Goal: Task Accomplishment & Management: Use online tool/utility

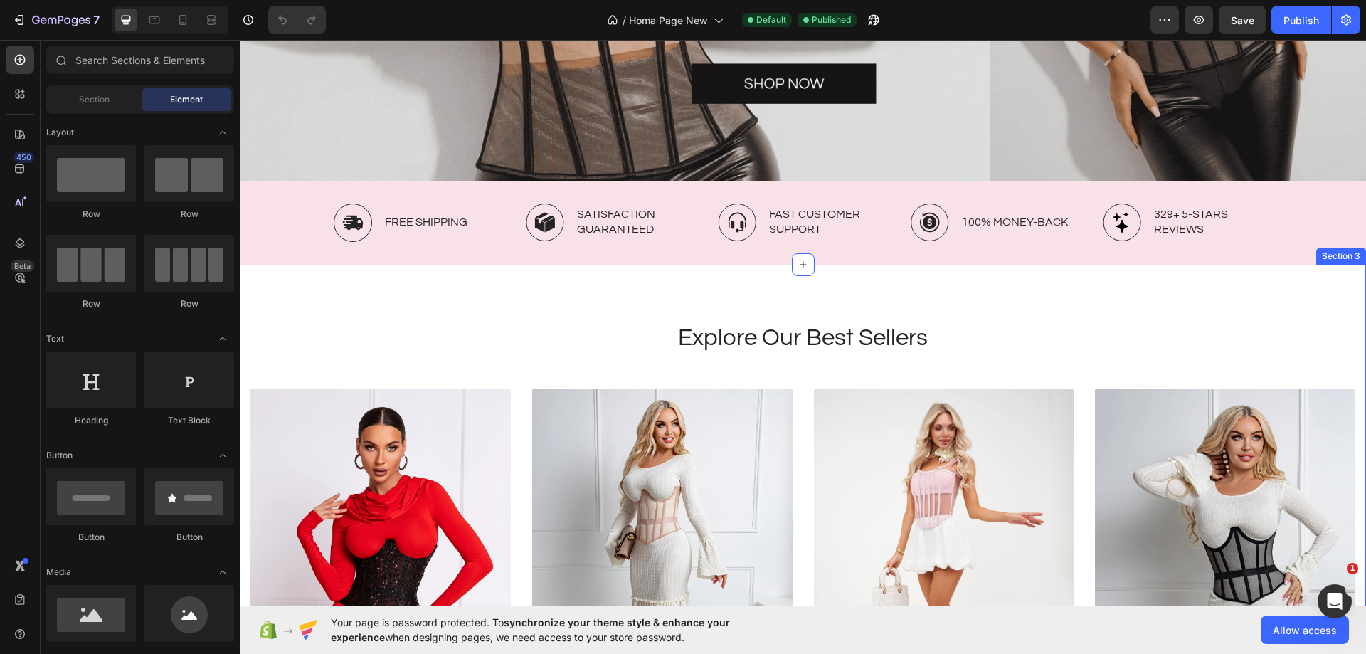
scroll to position [427, 0]
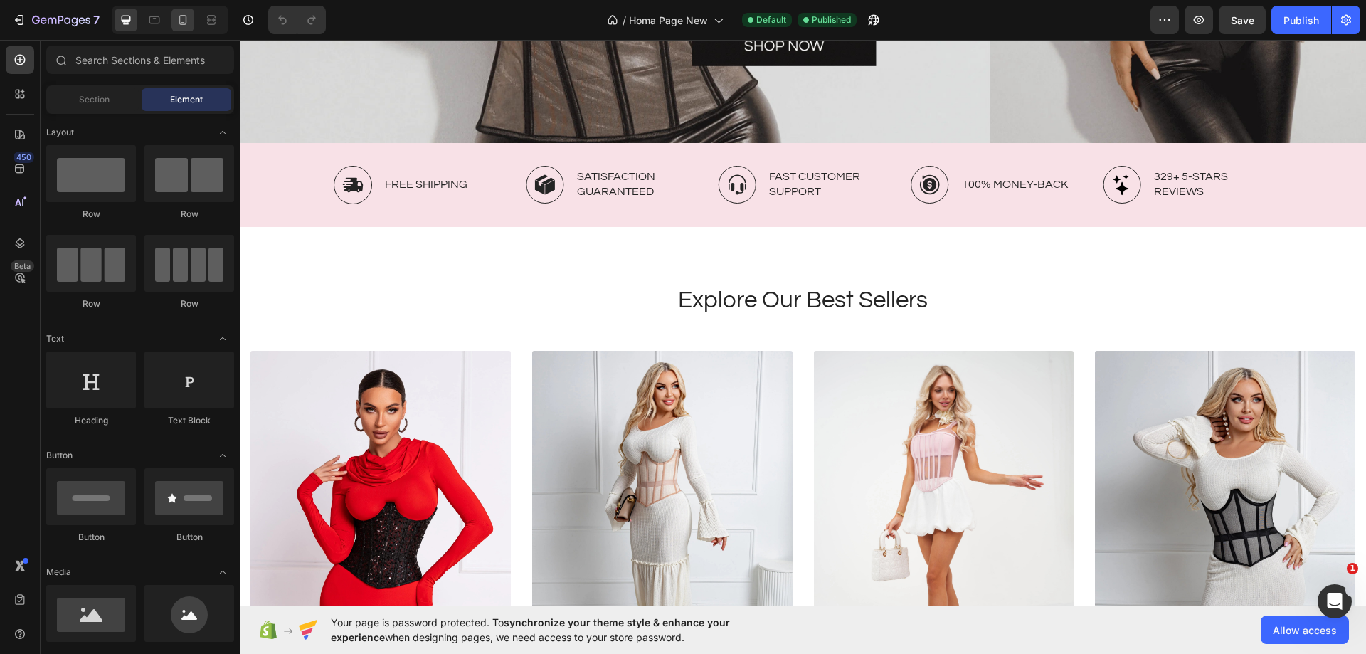
click at [186, 26] on icon at bounding box center [183, 20] width 14 height 14
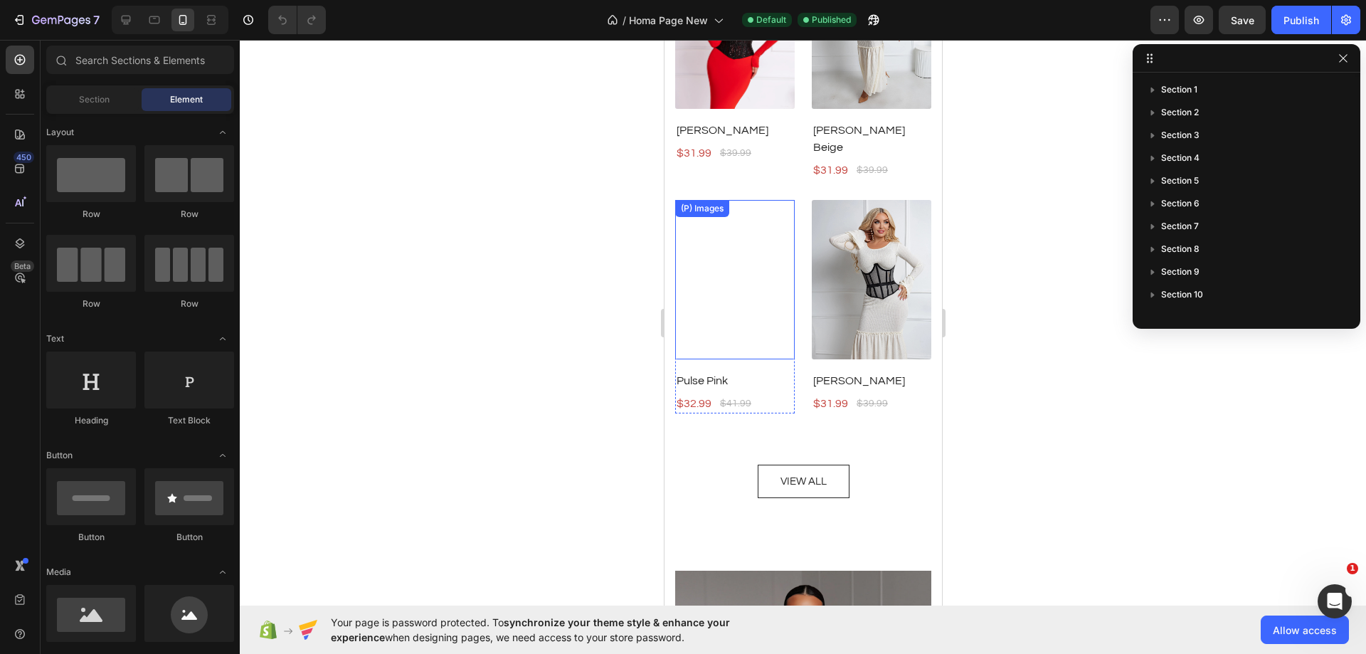
scroll to position [142, 0]
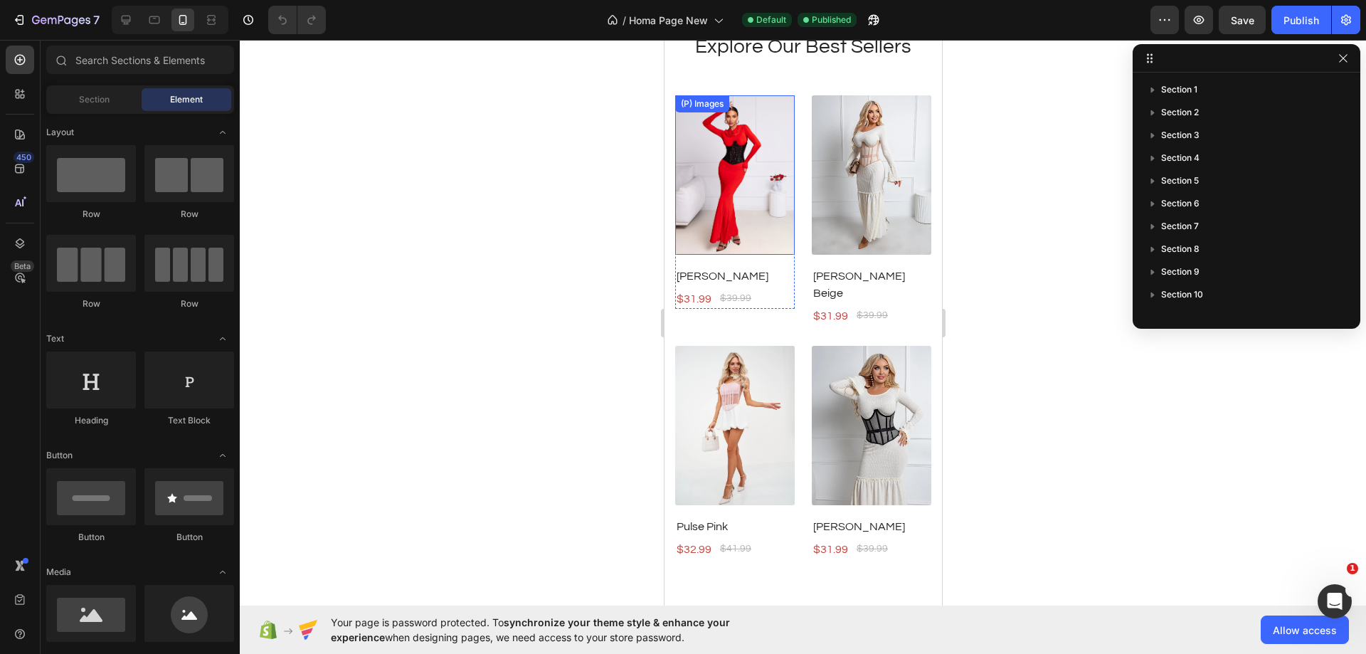
click at [751, 255] on img at bounding box center [735, 174] width 120 height 159
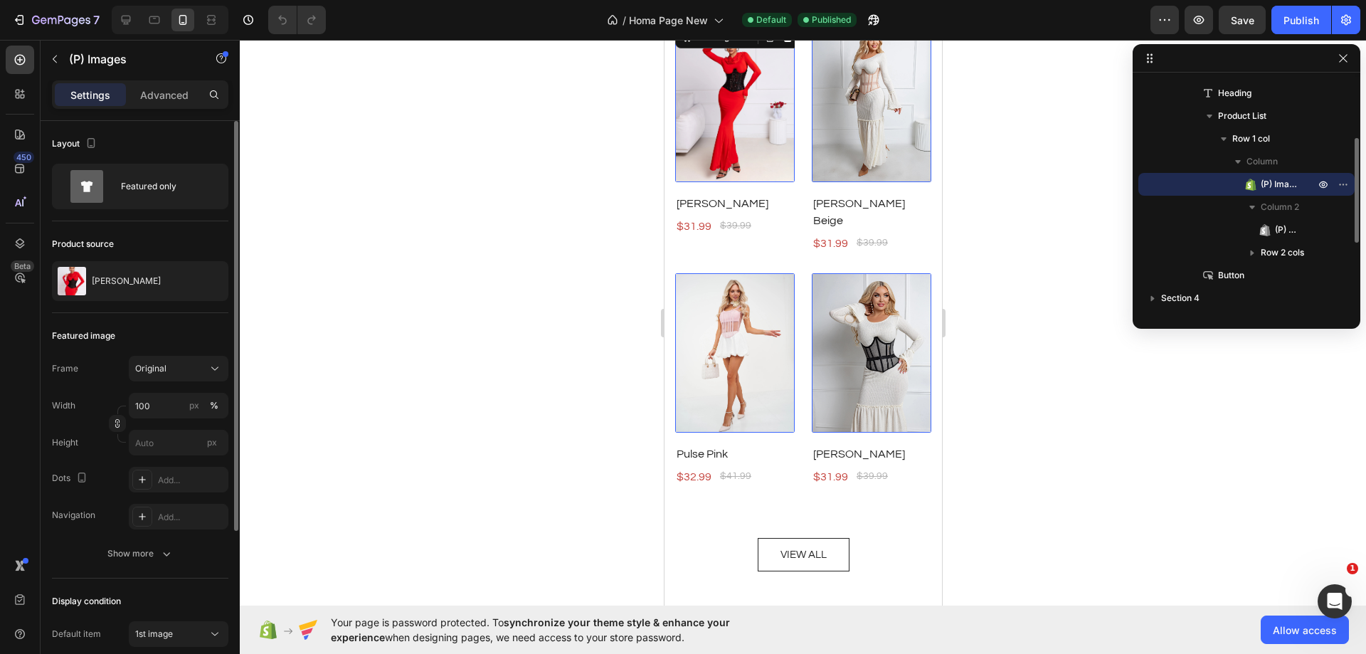
scroll to position [427, 0]
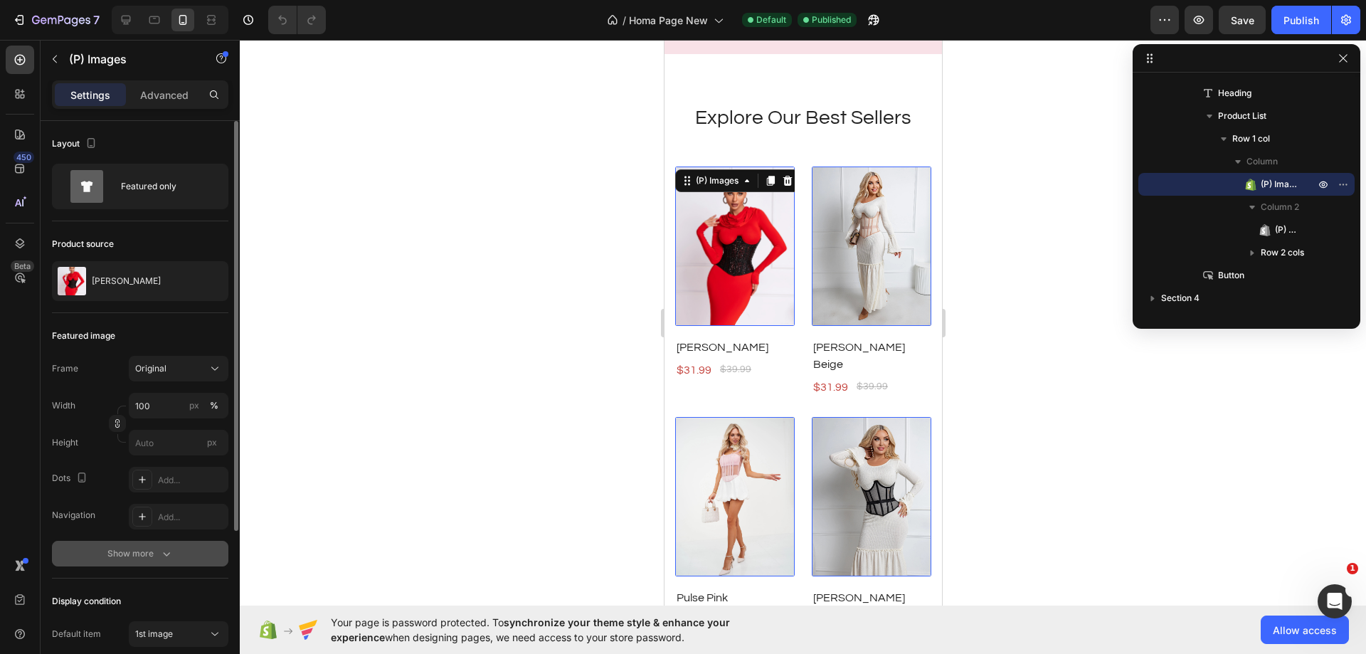
click at [137, 553] on div "Show more" at bounding box center [140, 554] width 66 height 14
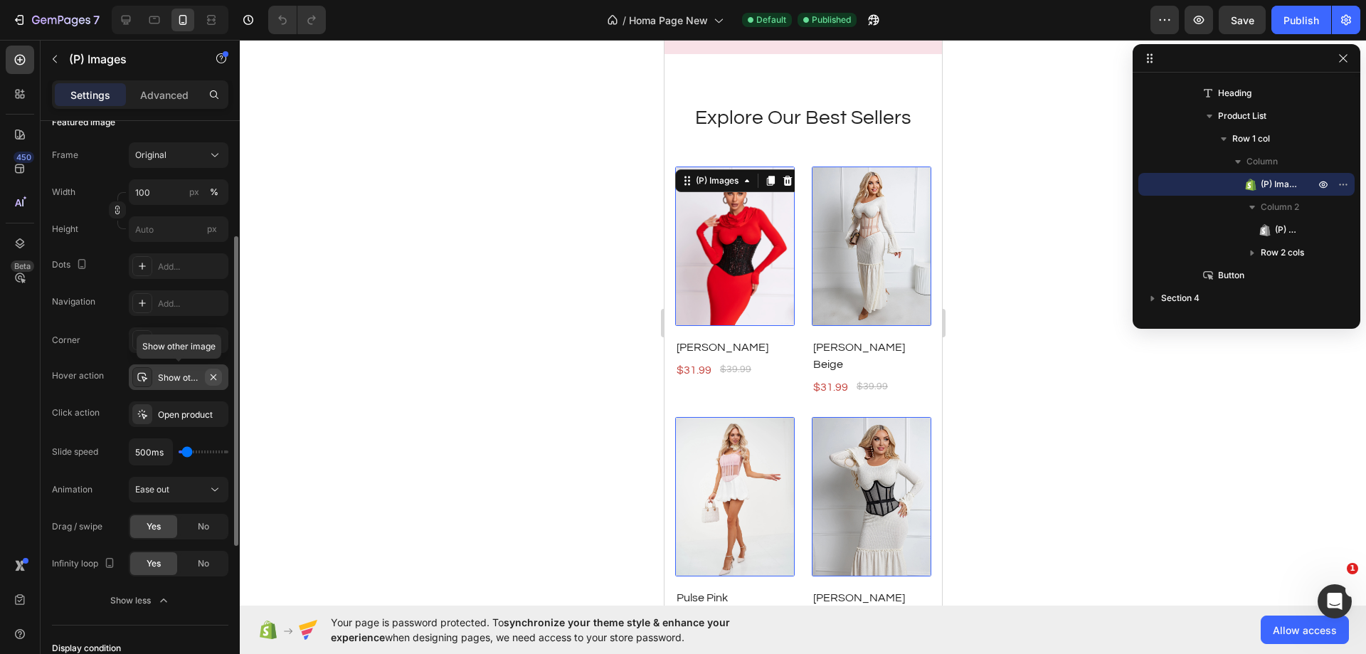
click at [214, 379] on icon "button" at bounding box center [213, 377] width 11 height 11
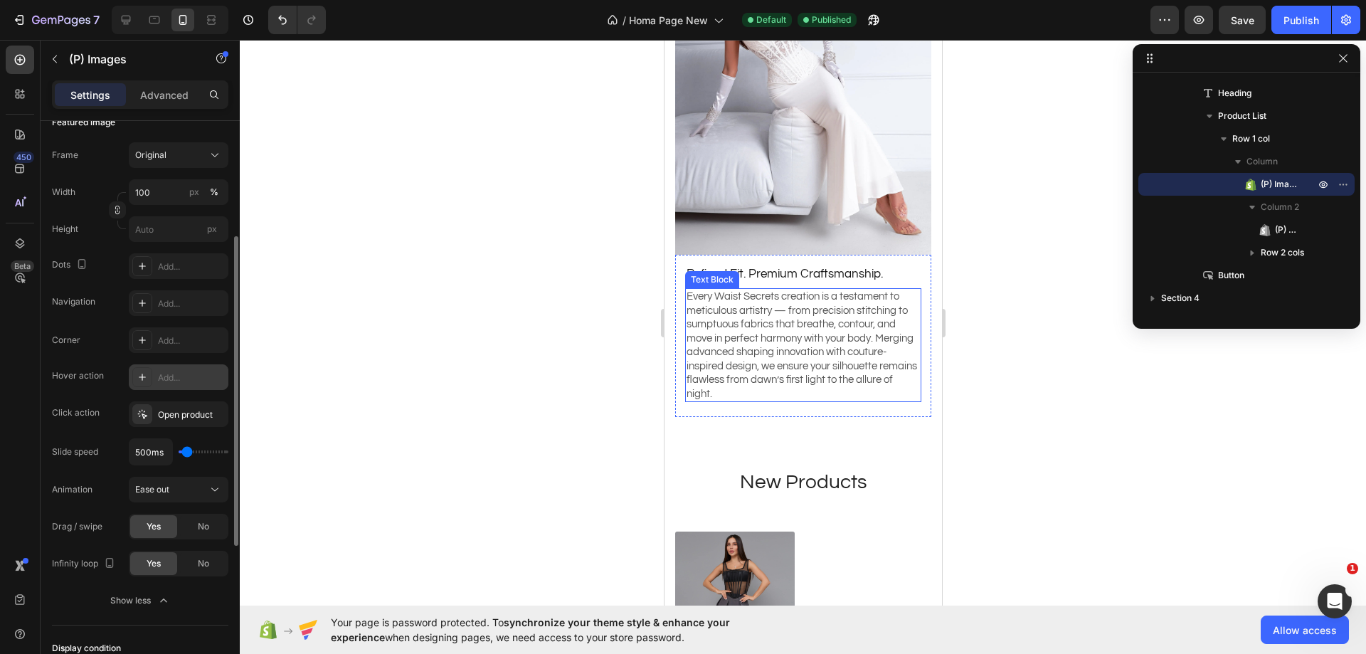
scroll to position [2135, 0]
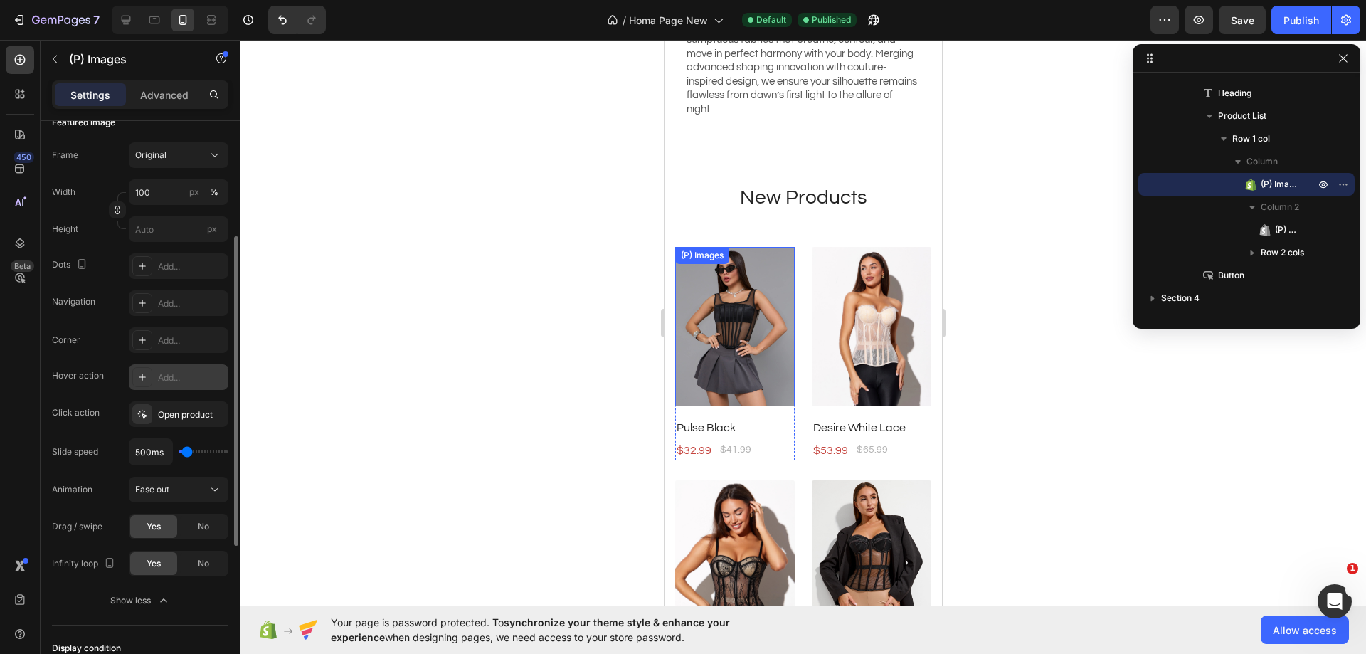
click at [727, 286] on img at bounding box center [735, 326] width 120 height 159
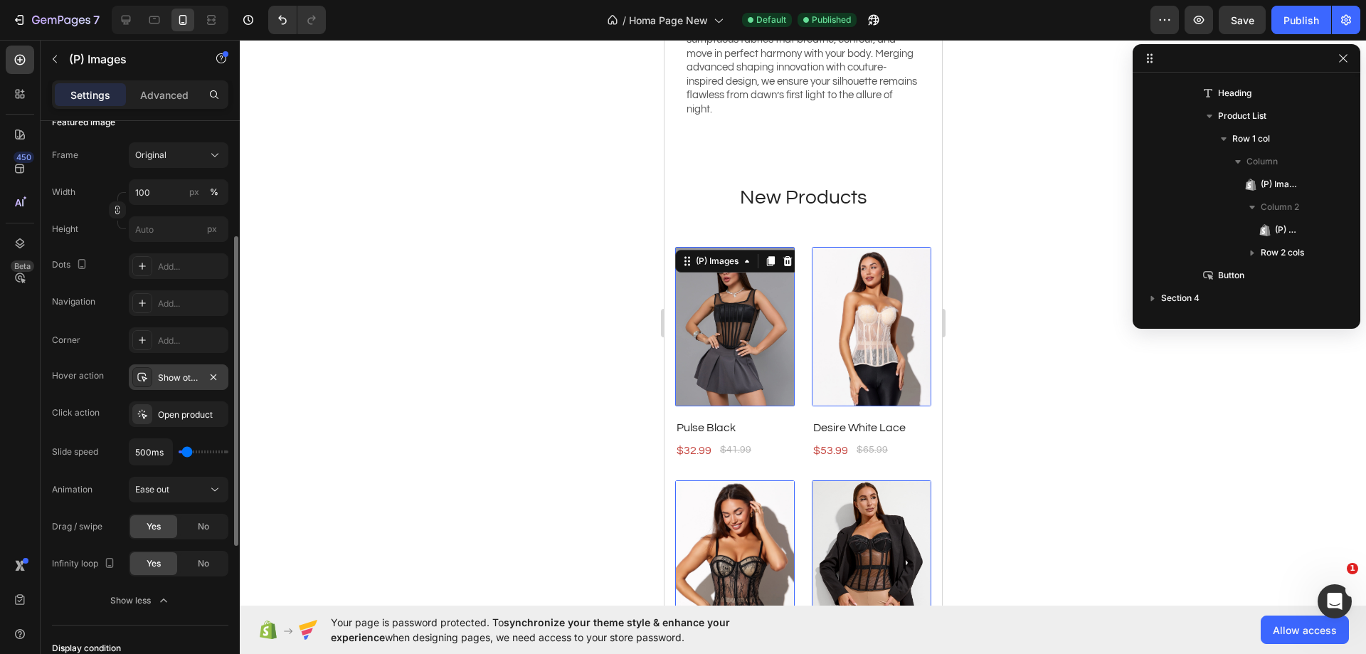
scroll to position [452, 0]
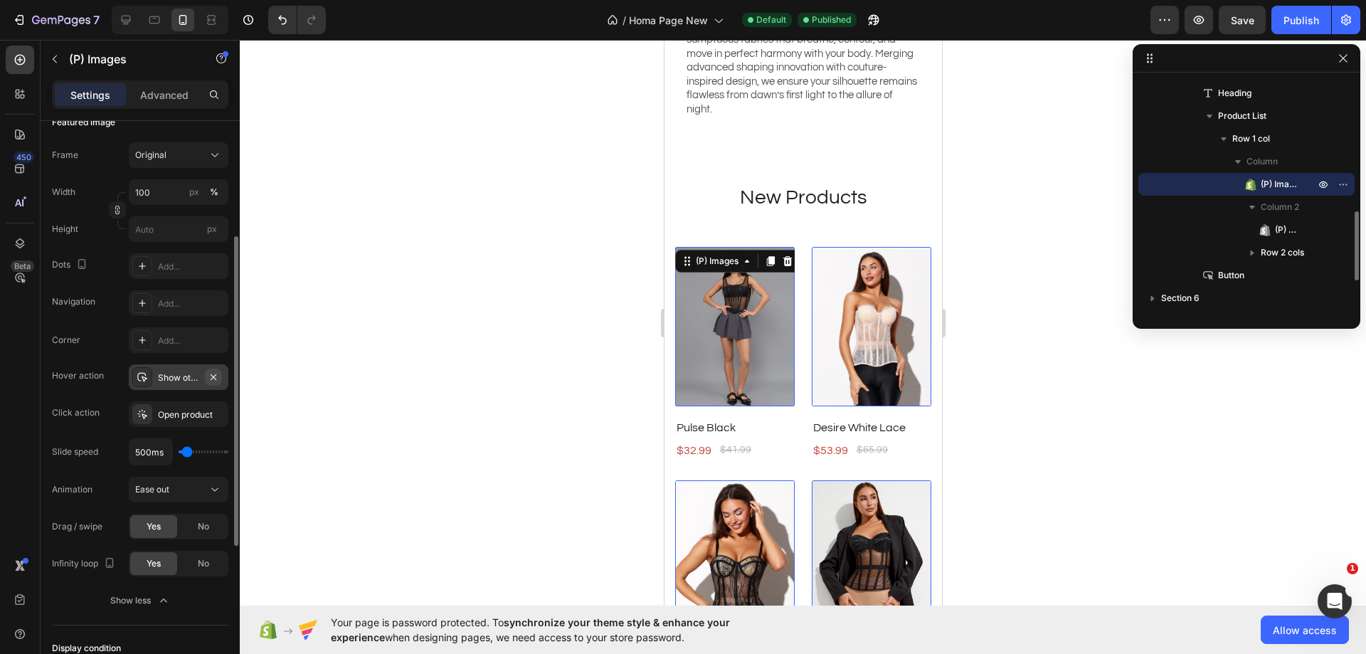
click at [221, 374] on button "button" at bounding box center [213, 377] width 17 height 17
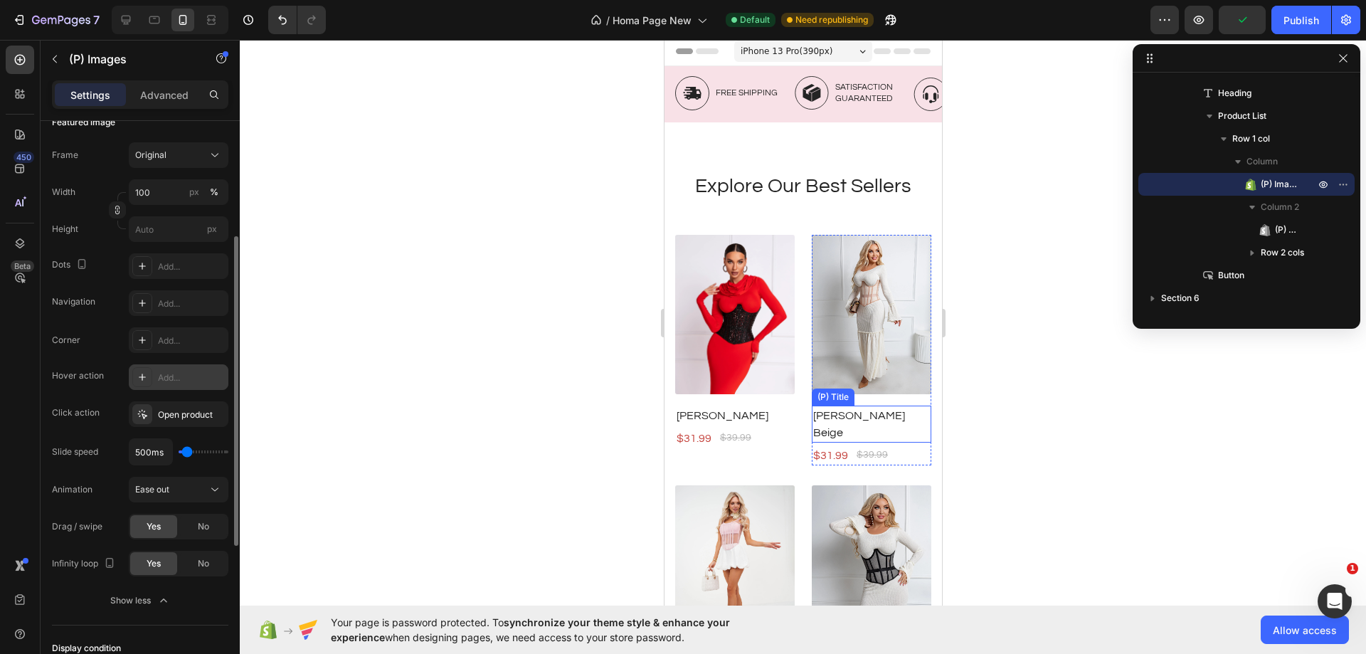
scroll to position [0, 0]
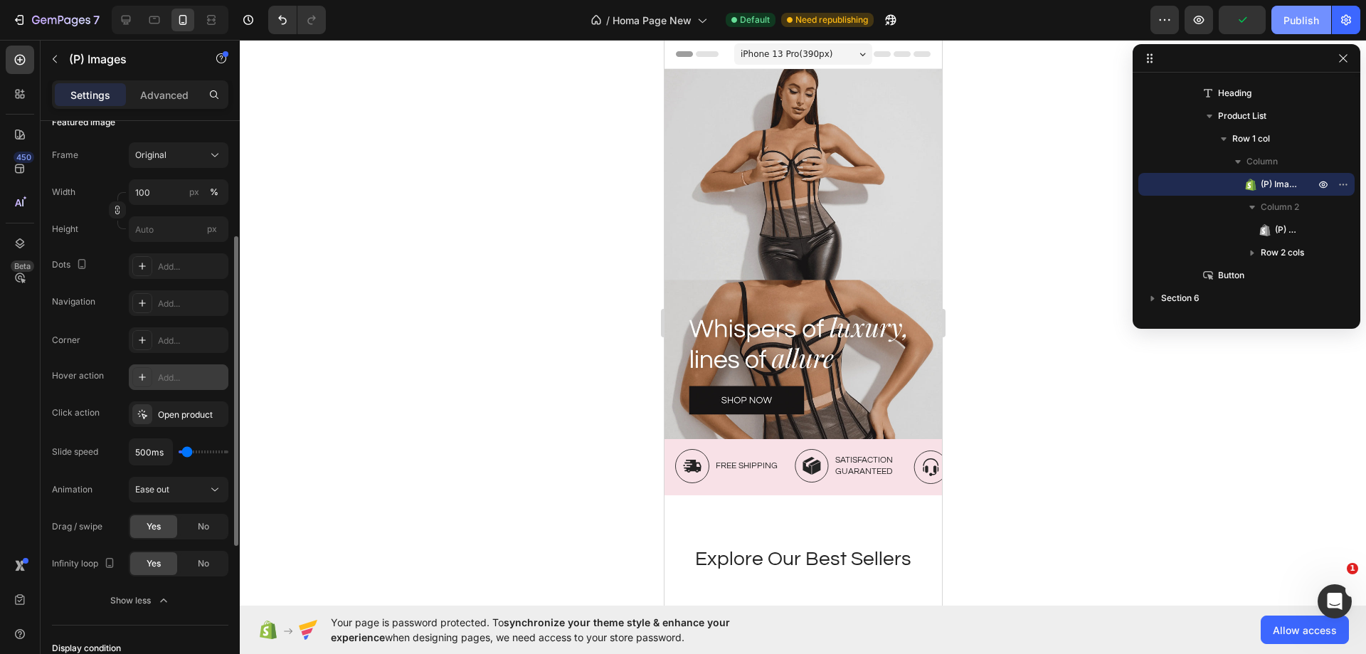
click at [1299, 23] on div "Publish" at bounding box center [1302, 20] width 36 height 15
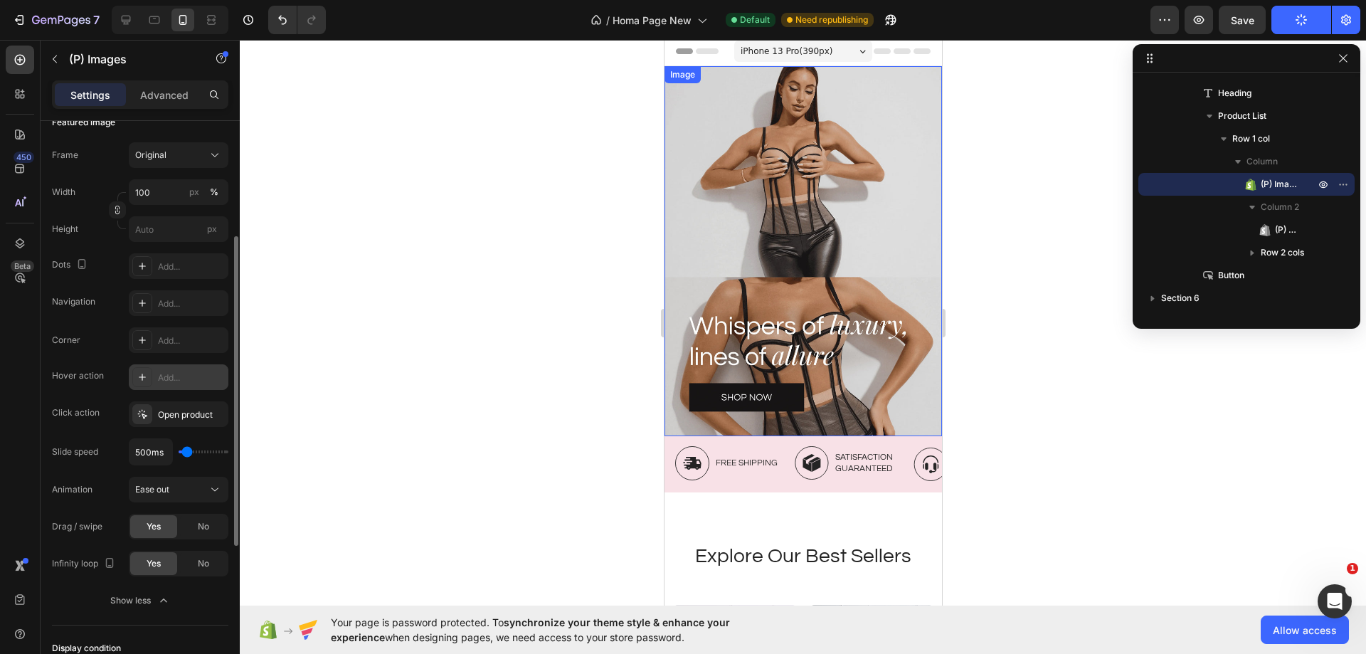
scroll to position [356, 0]
